Goal: Task Accomplishment & Management: Complete application form

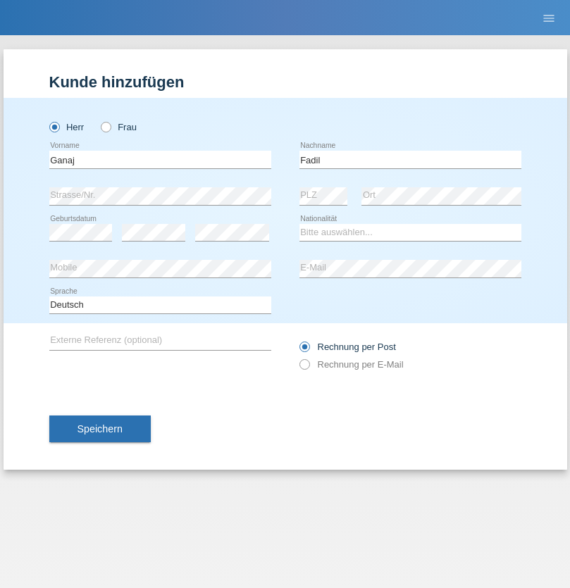
type input "Fadil"
select select "XK"
select select "C"
select select "10"
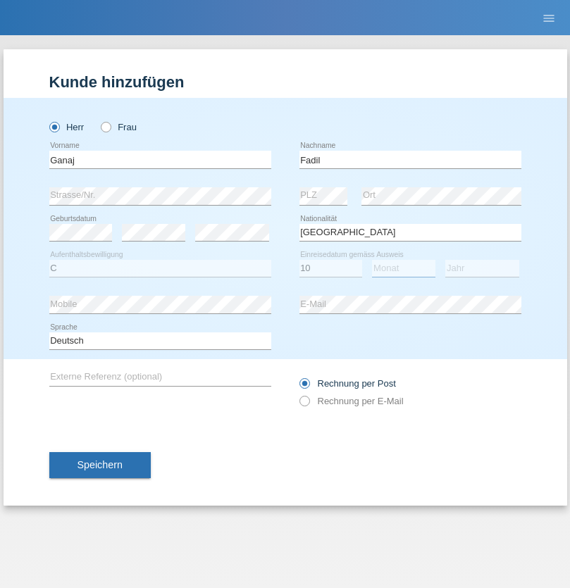
select select "08"
select select "2021"
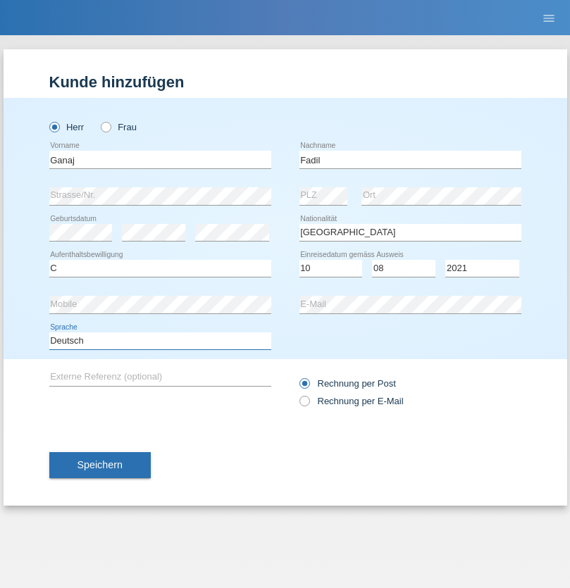
select select "en"
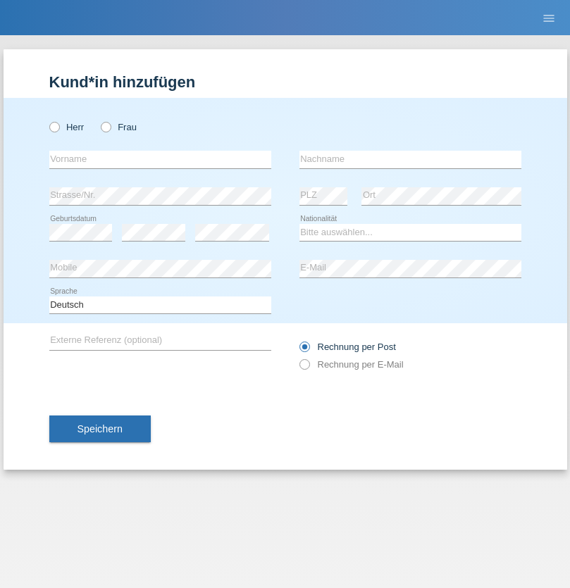
radio input "true"
click at [160, 159] on input "text" at bounding box center [160, 160] width 222 height 18
type input "[PERSON_NAME]"
click at [410, 159] on input "text" at bounding box center [411, 160] width 222 height 18
type input "Muja"
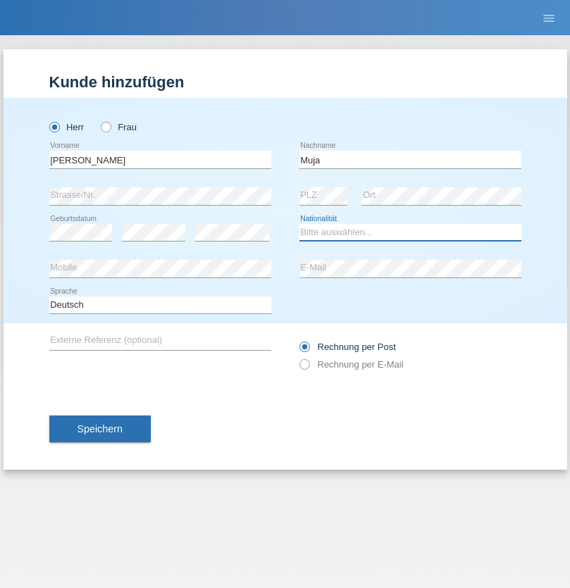
select select "XK"
select select "C"
select select "03"
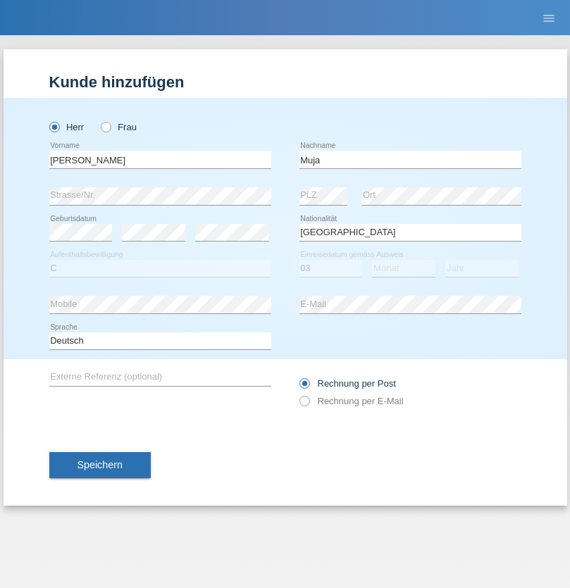
select select "07"
select select "2021"
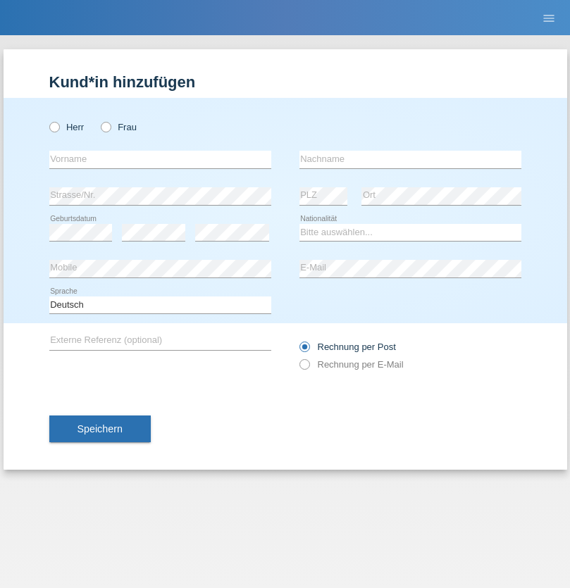
radio input "true"
click at [160, 159] on input "text" at bounding box center [160, 160] width 222 height 18
type input "Thomas"
click at [410, 159] on input "text" at bounding box center [411, 160] width 222 height 18
type input "Berger"
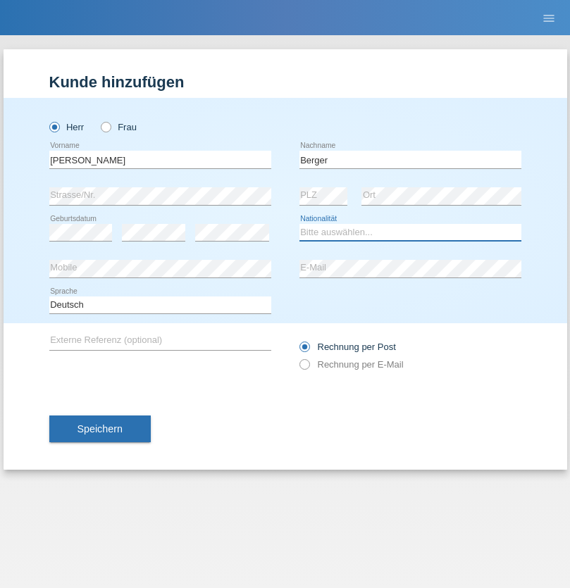
select select "CH"
radio input "true"
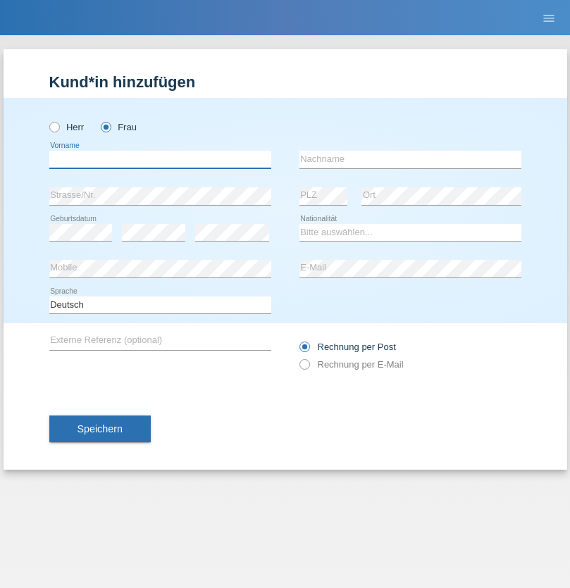
click at [160, 159] on input "text" at bounding box center [160, 160] width 222 height 18
type input "Teixeira da Silva Moço"
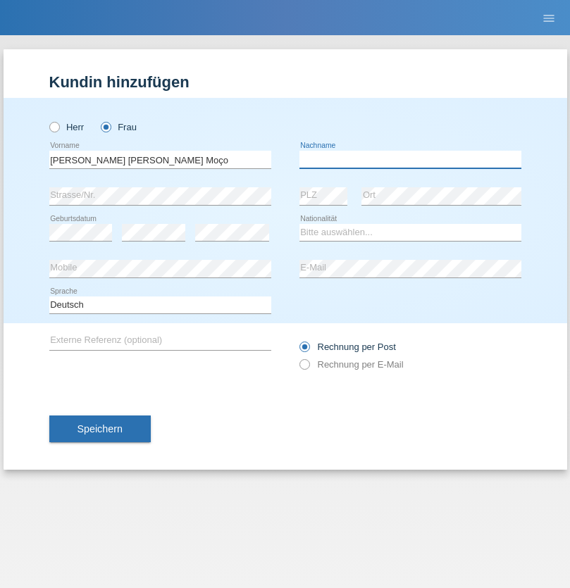
click at [410, 159] on input "text" at bounding box center [411, 160] width 222 height 18
type input "Paula"
select select "PT"
select select "C"
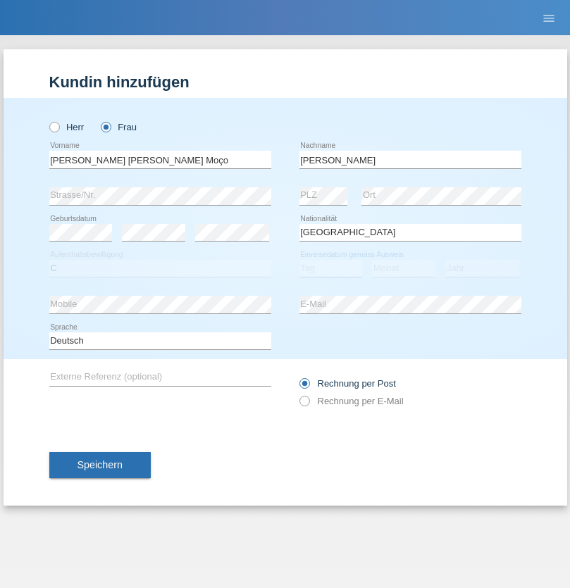
select select "28"
select select "03"
select select "2005"
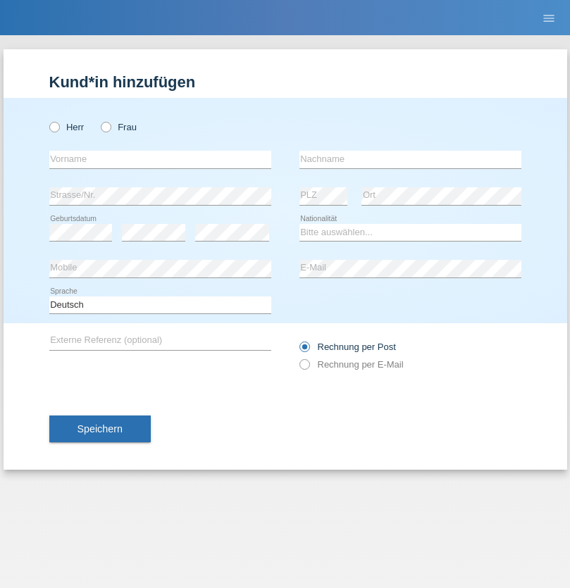
radio input "true"
click at [160, 159] on input "text" at bounding box center [160, 160] width 222 height 18
type input "Teklay"
click at [410, 159] on input "text" at bounding box center [411, 160] width 222 height 18
type input "Fiori"
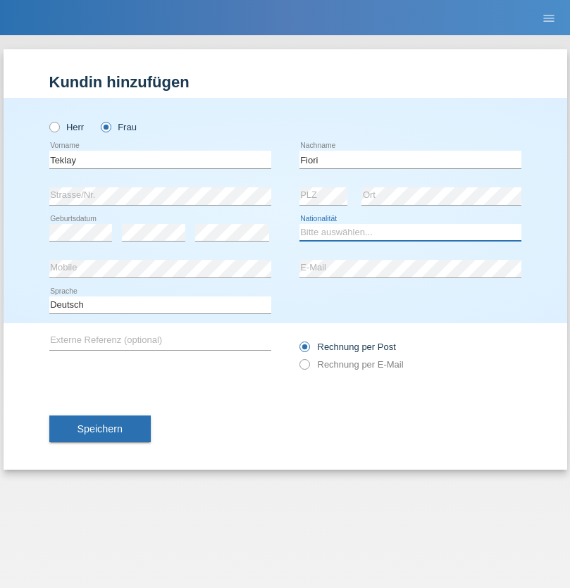
select select "ER"
select select "C"
select select "10"
select select "08"
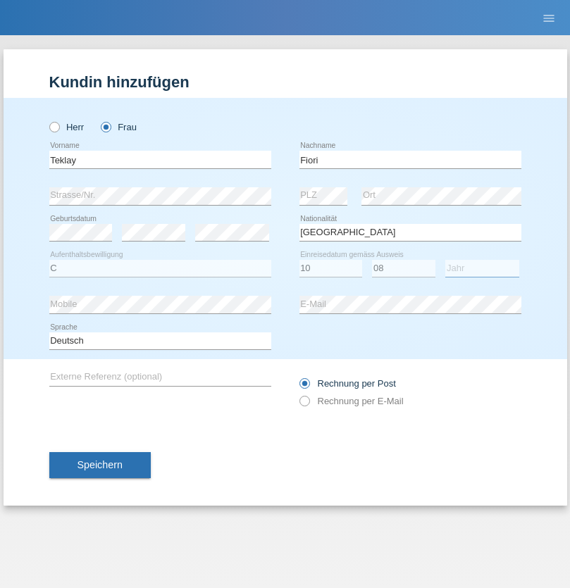
select select "2021"
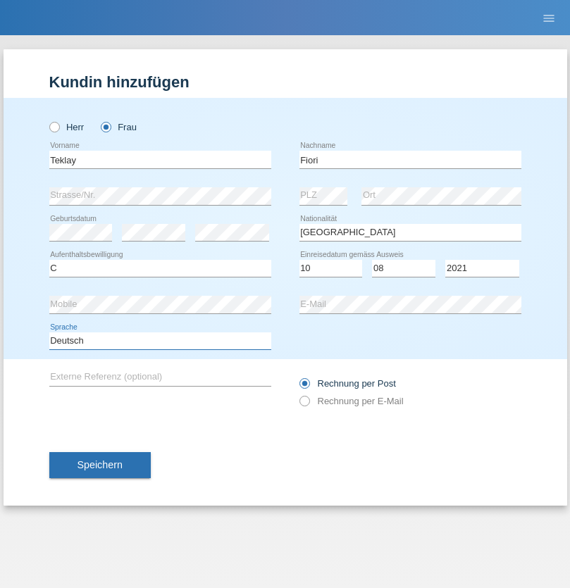
select select "en"
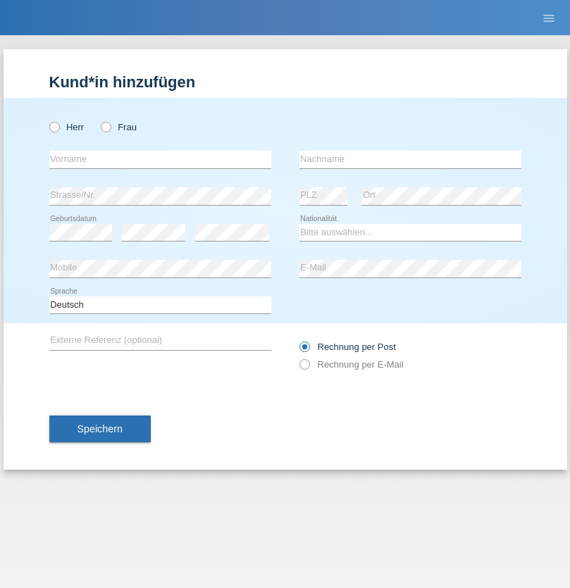
radio input "true"
click at [160, 159] on input "text" at bounding box center [160, 160] width 222 height 18
type input "Sadia"
click at [410, 159] on input "text" at bounding box center [411, 160] width 222 height 18
type input "Nejmaoui"
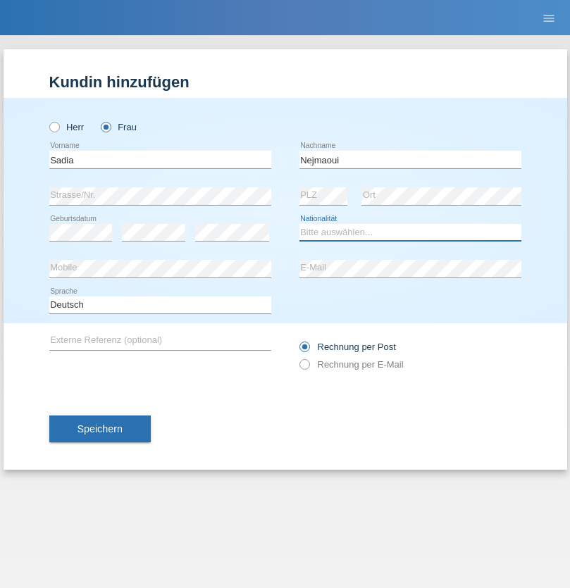
select select "MA"
select select "C"
select select "01"
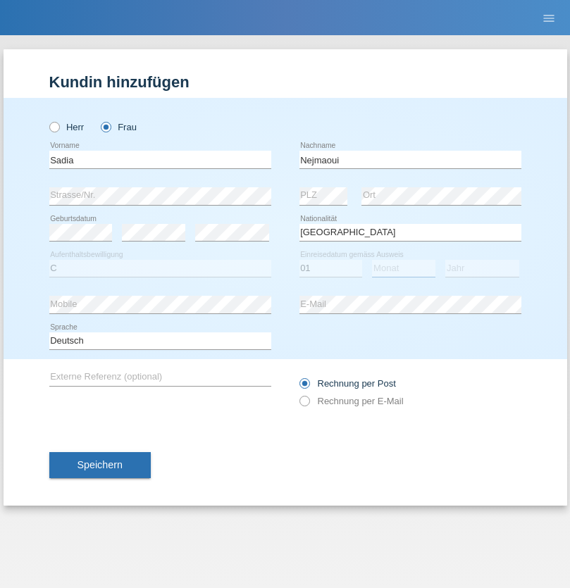
select select "06"
select select "1964"
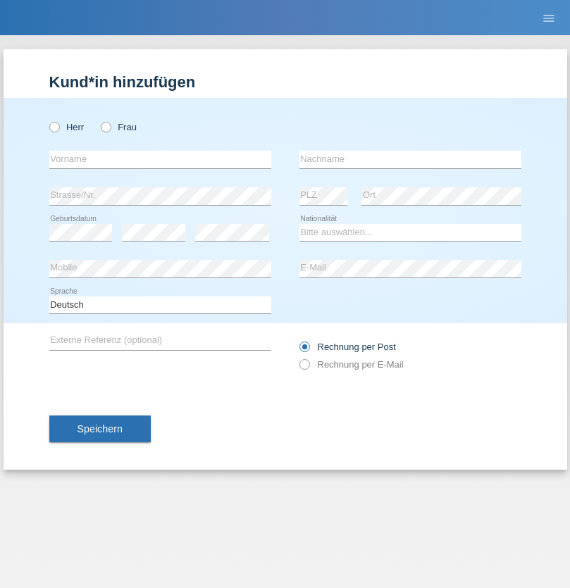
radio input "true"
click at [160, 159] on input "text" at bounding box center [160, 160] width 222 height 18
type input "Carlos"
click at [410, 159] on input "text" at bounding box center [411, 160] width 222 height 18
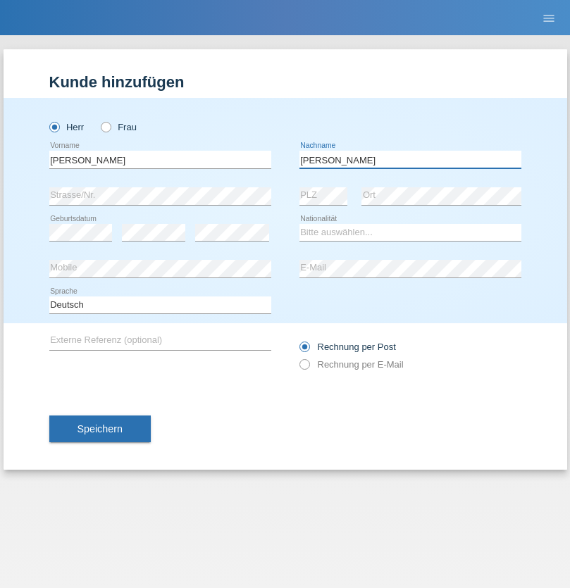
type input "Nobrega"
select select "CH"
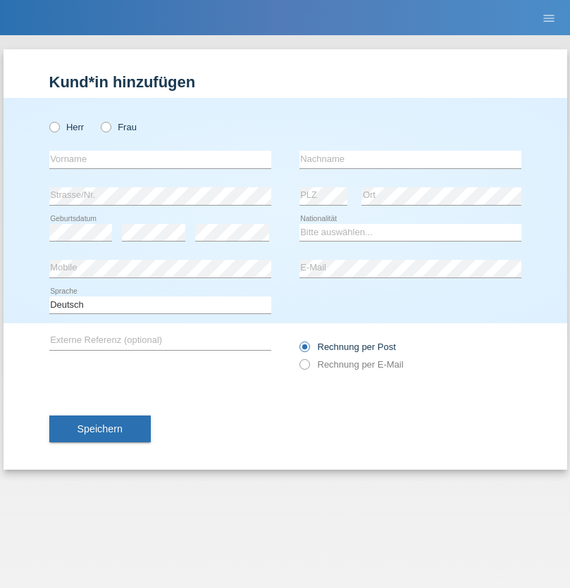
radio input "true"
click at [160, 159] on input "text" at bounding box center [160, 160] width 222 height 18
type input "Thivagaran"
click at [410, 159] on input "text" at bounding box center [411, 160] width 222 height 18
type input "Selvanayagam"
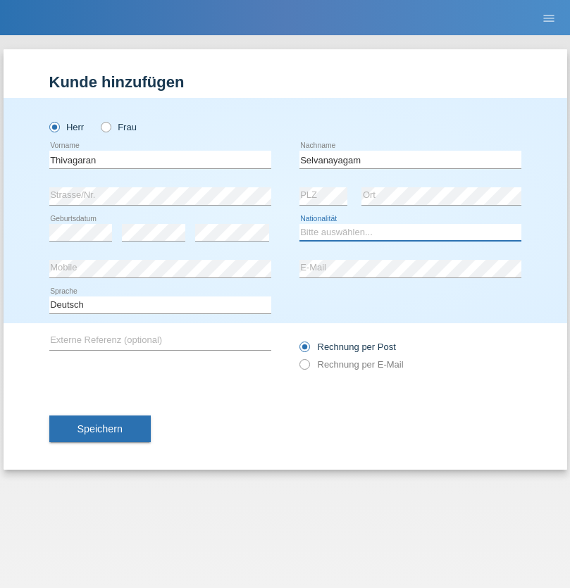
select select "LK"
select select "C"
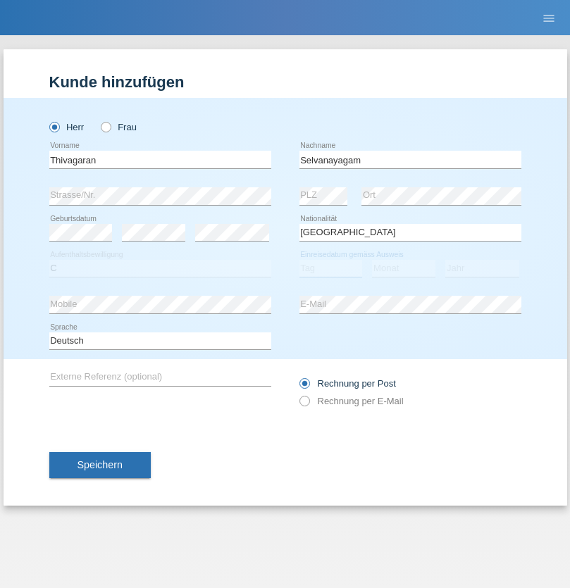
select select "23"
select select "03"
select select "2021"
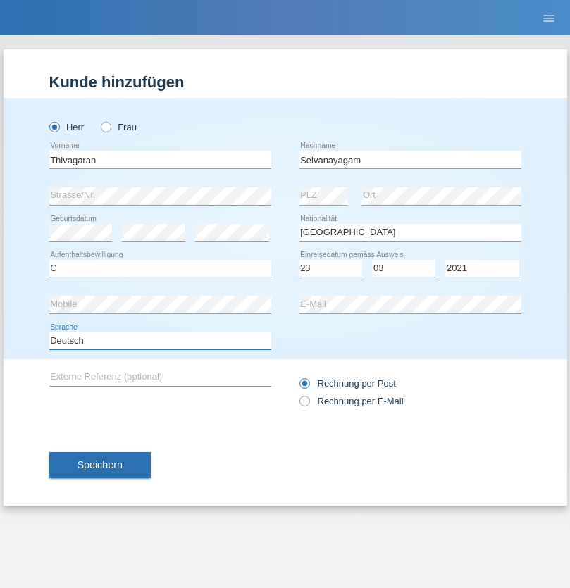
select select "en"
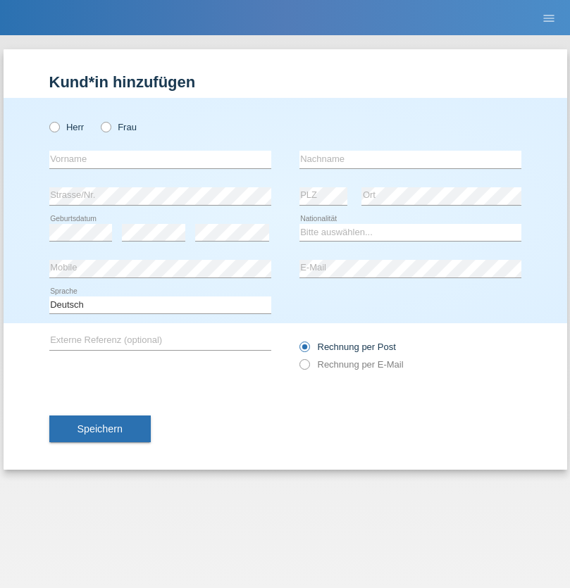
radio input "true"
click at [160, 159] on input "text" at bounding box center [160, 160] width 222 height 18
type input "Monika"
click at [410, 159] on input "text" at bounding box center [411, 160] width 222 height 18
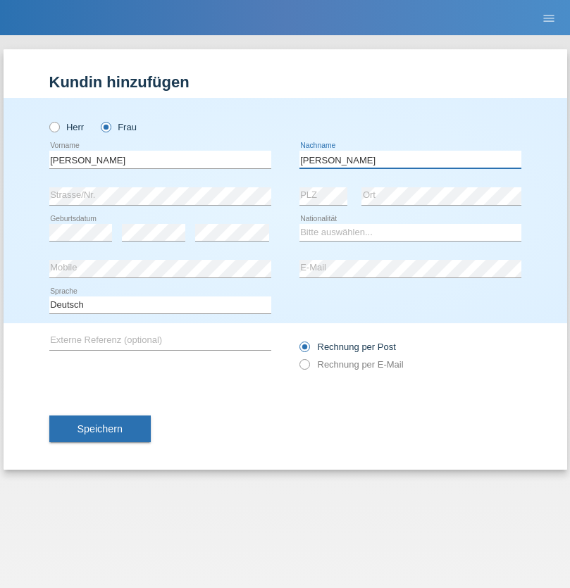
type input "Keller"
select select "CH"
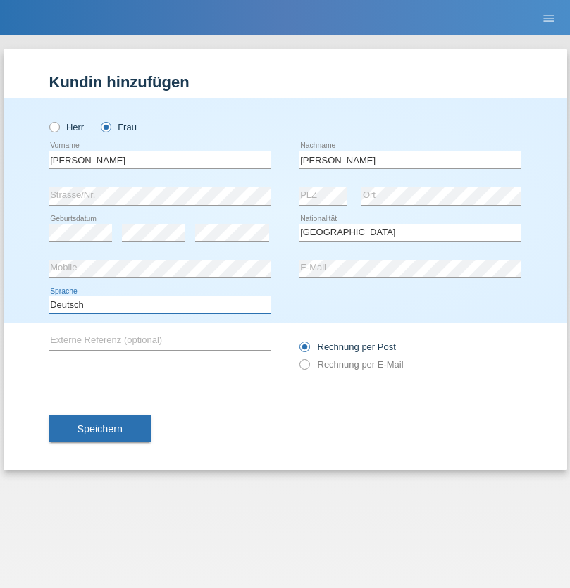
select select "en"
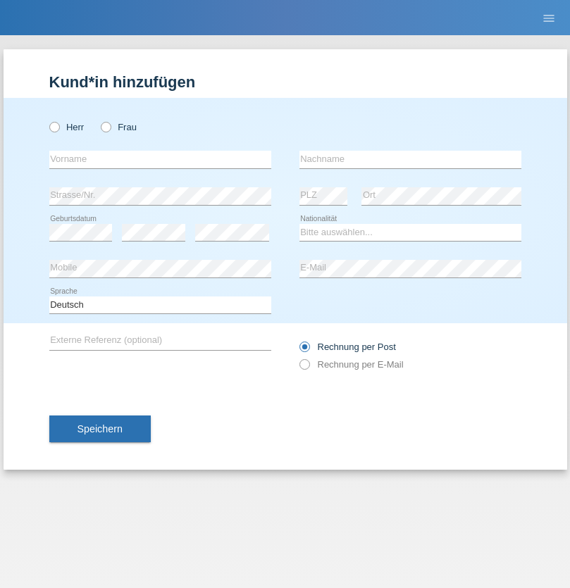
radio input "true"
click at [160, 159] on input "text" at bounding box center [160, 160] width 222 height 18
type input "Tymur"
click at [410, 159] on input "text" at bounding box center [411, 160] width 222 height 18
type input "Hunderchuk"
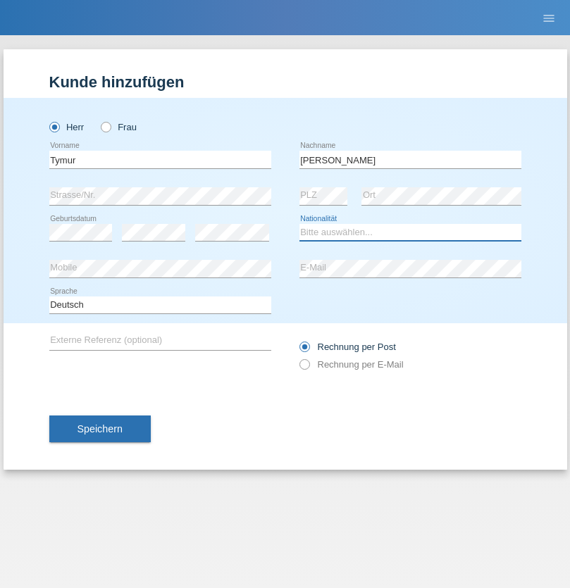
select select "UA"
select select "C"
select select "20"
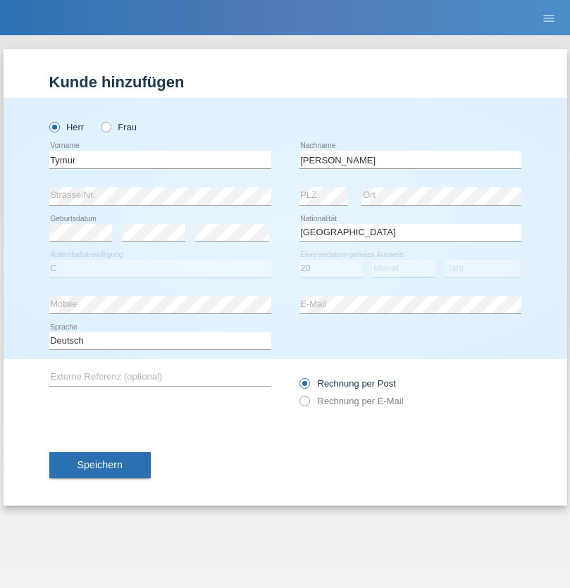
select select "08"
select select "2021"
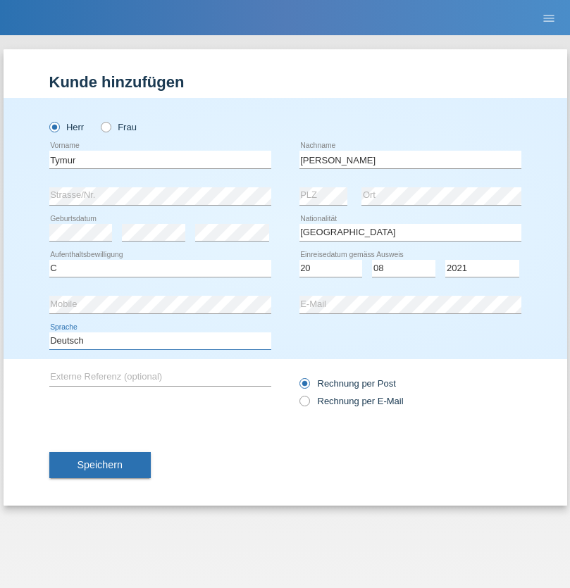
select select "en"
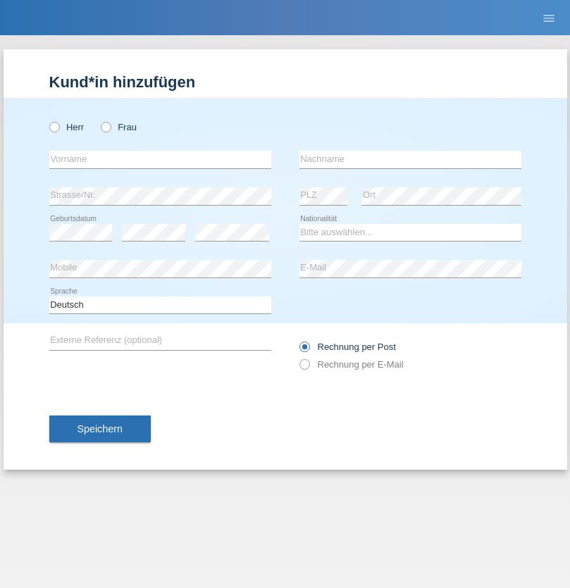
radio input "true"
click at [160, 159] on input "text" at bounding box center [160, 160] width 222 height 18
type input "Tymur"
click at [410, 159] on input "text" at bounding box center [411, 160] width 222 height 18
type input "Hunderchuj"
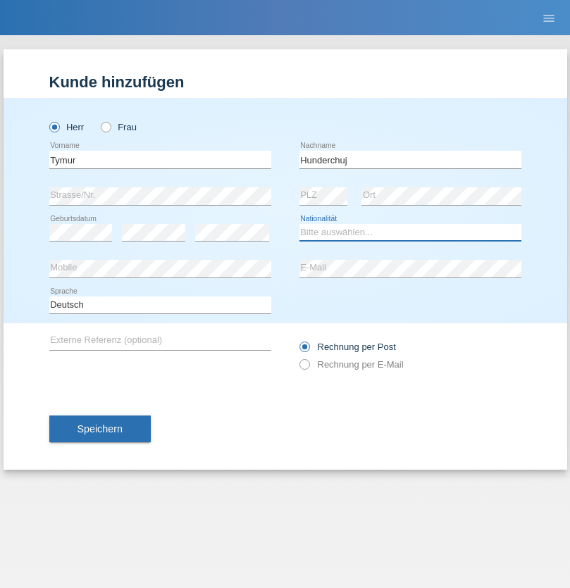
select select "UA"
select select "C"
select select "20"
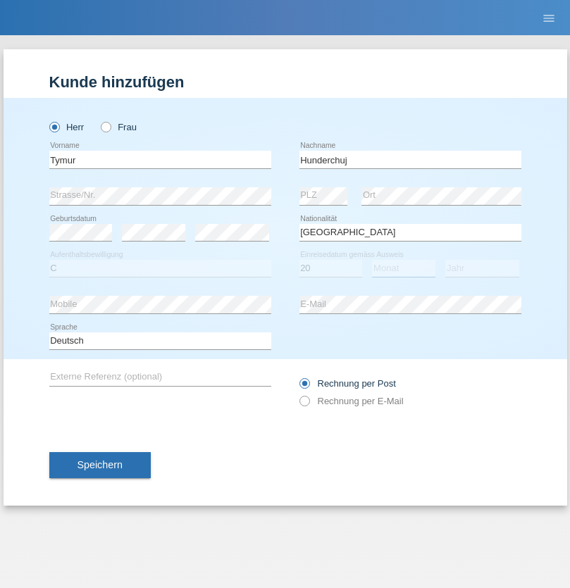
select select "08"
select select "2021"
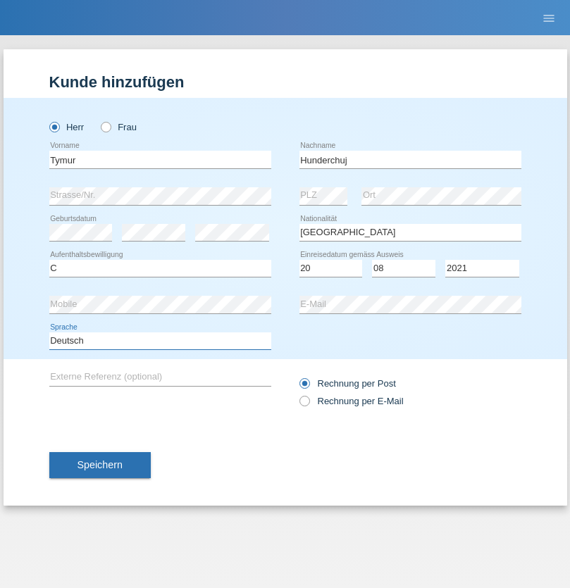
select select "en"
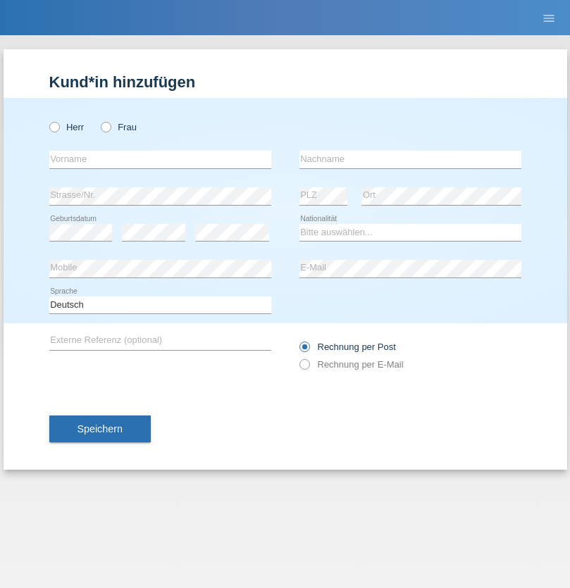
radio input "true"
click at [160, 159] on input "text" at bounding box center [160, 160] width 222 height 18
type input "Dominik"
click at [410, 159] on input "text" at bounding box center [411, 160] width 222 height 18
type input "Tropp"
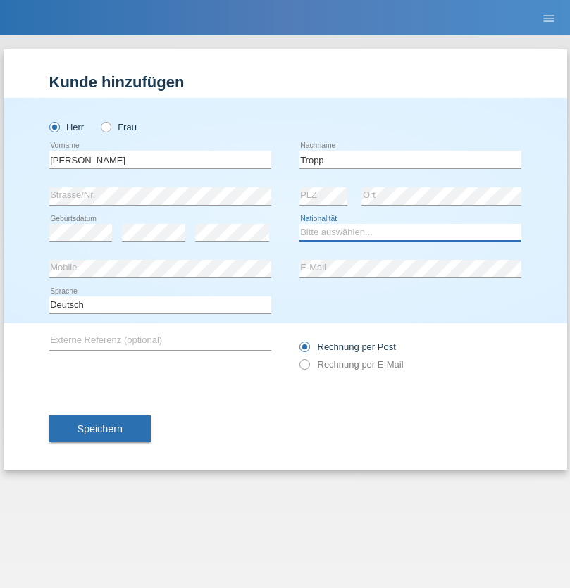
select select "SK"
select select "C"
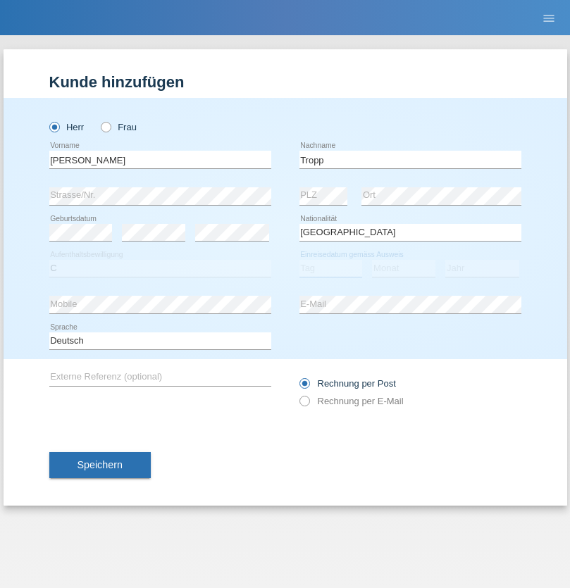
select select "10"
select select "08"
select select "2021"
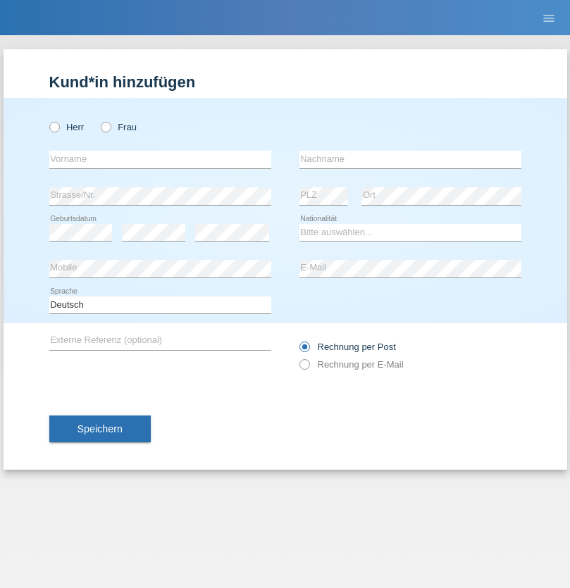
radio input "true"
click at [160, 159] on input "text" at bounding box center [160, 160] width 222 height 18
type input "Dirk"
click at [410, 159] on input "text" at bounding box center [411, 160] width 222 height 18
type input "Ringle"
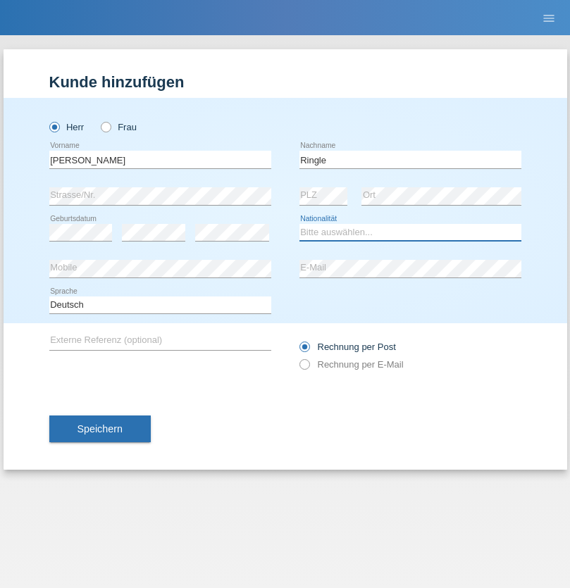
select select "DE"
select select "C"
select select "06"
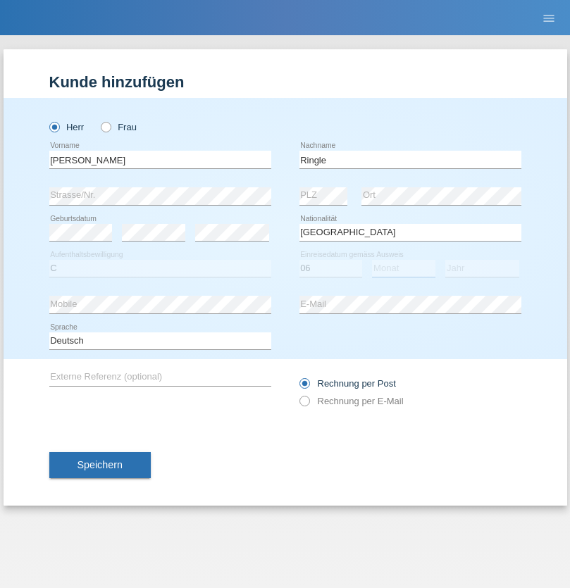
select select "01"
select select "2021"
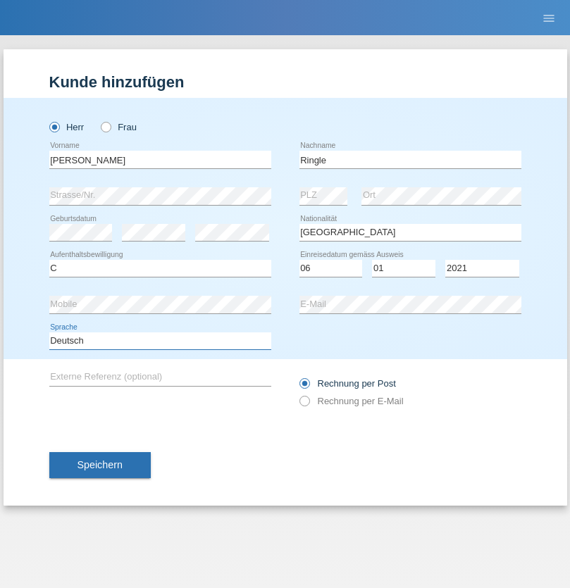
select select "en"
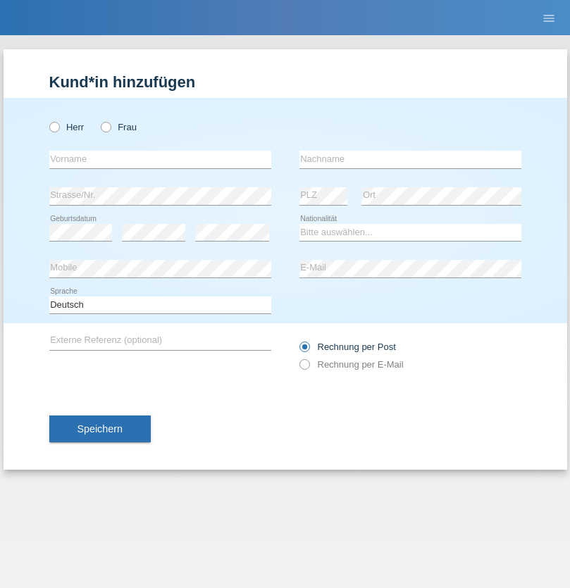
radio input "true"
click at [160, 159] on input "text" at bounding box center [160, 160] width 222 height 18
type input "Junior"
click at [410, 159] on input "text" at bounding box center [411, 160] width 222 height 18
type input "[PERSON_NAME]"
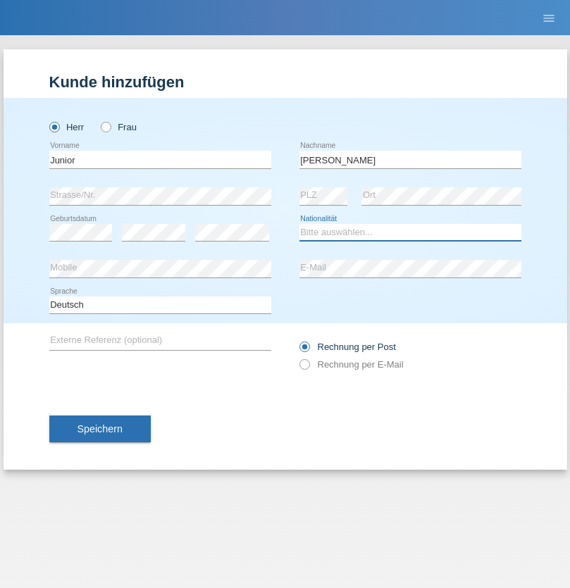
select select "CH"
radio input "true"
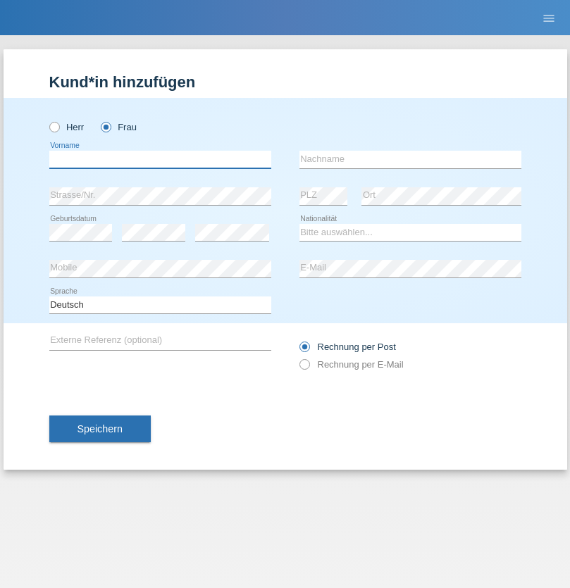
click at [160, 159] on input "text" at bounding box center [160, 160] width 222 height 18
type input "Maria Fernanda"
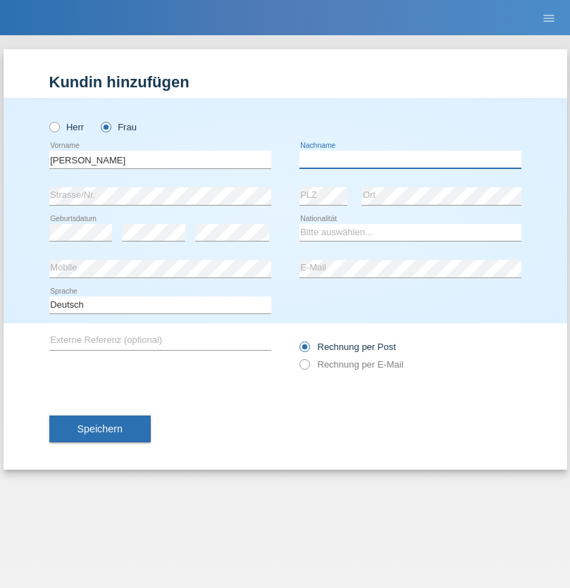
click at [410, 159] on input "text" at bounding box center [411, 160] width 222 height 18
type input "Knusel Campillo"
select select "CH"
radio input "true"
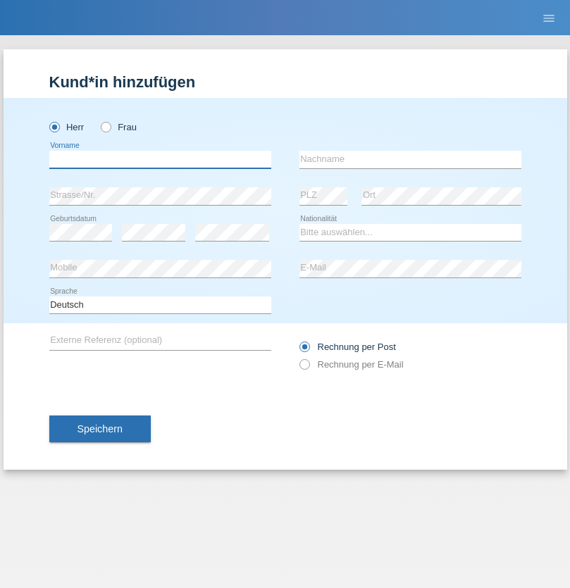
click at [160, 159] on input "text" at bounding box center [160, 160] width 222 height 18
type input "Beqiri"
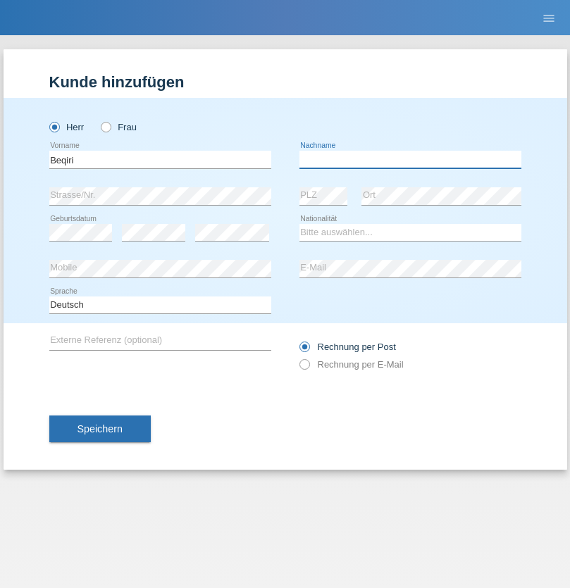
click at [410, 159] on input "text" at bounding box center [411, 160] width 222 height 18
type input "Shpresa"
select select "XK"
select select "C"
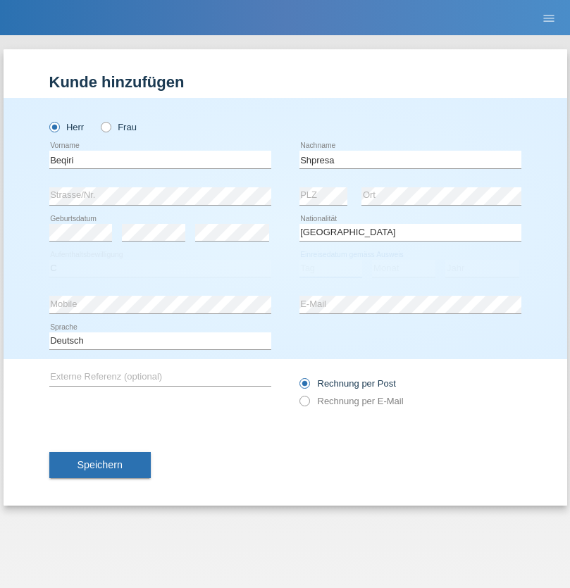
select select "08"
select select "02"
select select "1979"
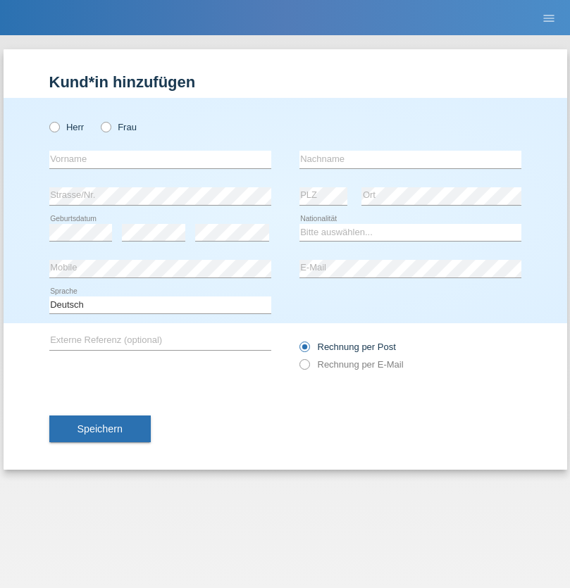
radio input "true"
click at [160, 159] on input "text" at bounding box center [160, 160] width 222 height 18
type input "[PERSON_NAME]"
click at [410, 159] on input "text" at bounding box center [411, 160] width 222 height 18
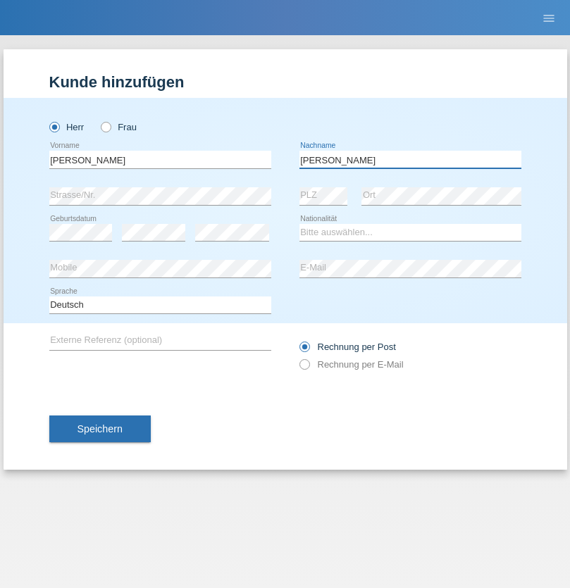
type input "[PERSON_NAME]"
select select "CH"
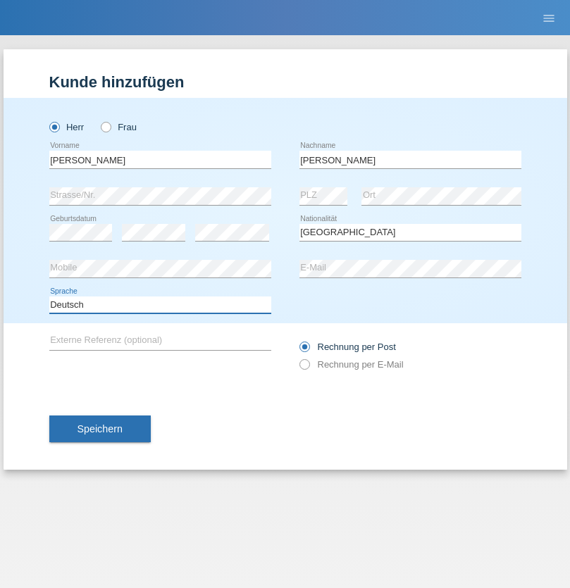
select select "en"
